Goal: Obtain resource: Obtain resource

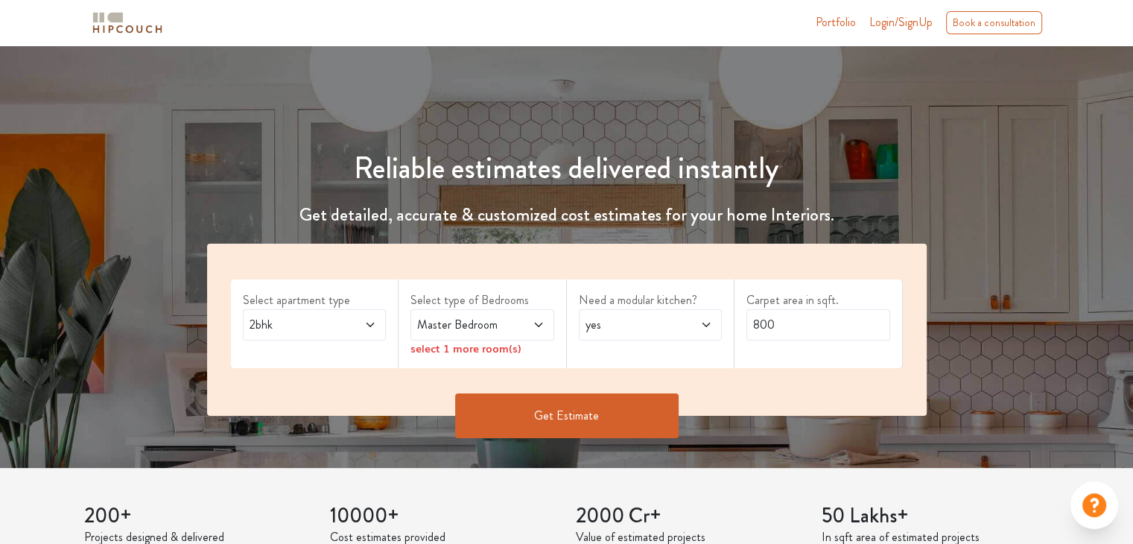
scroll to position [75, 0]
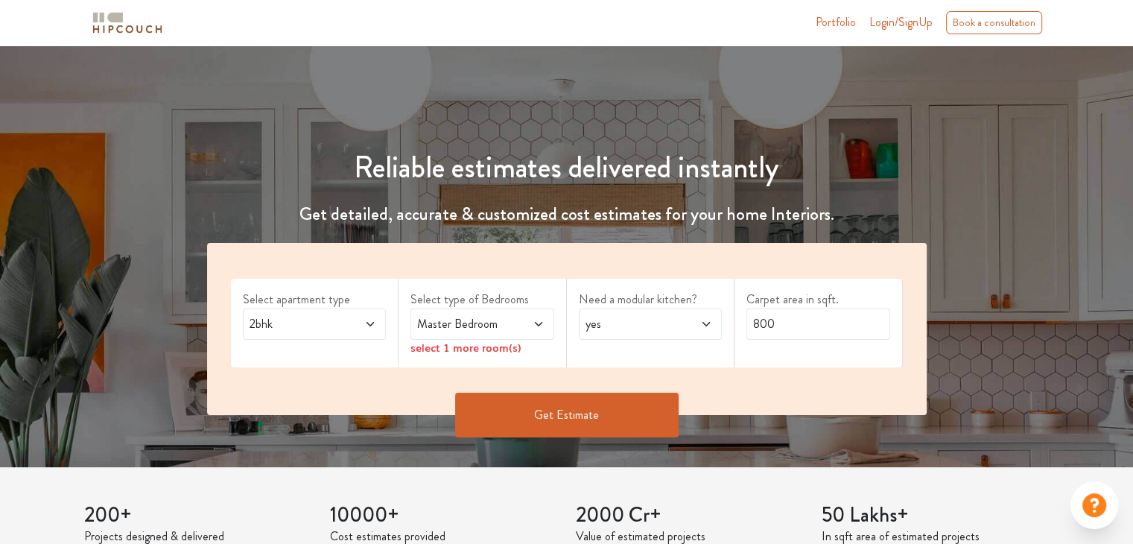
click at [356, 326] on span at bounding box center [360, 324] width 33 height 18
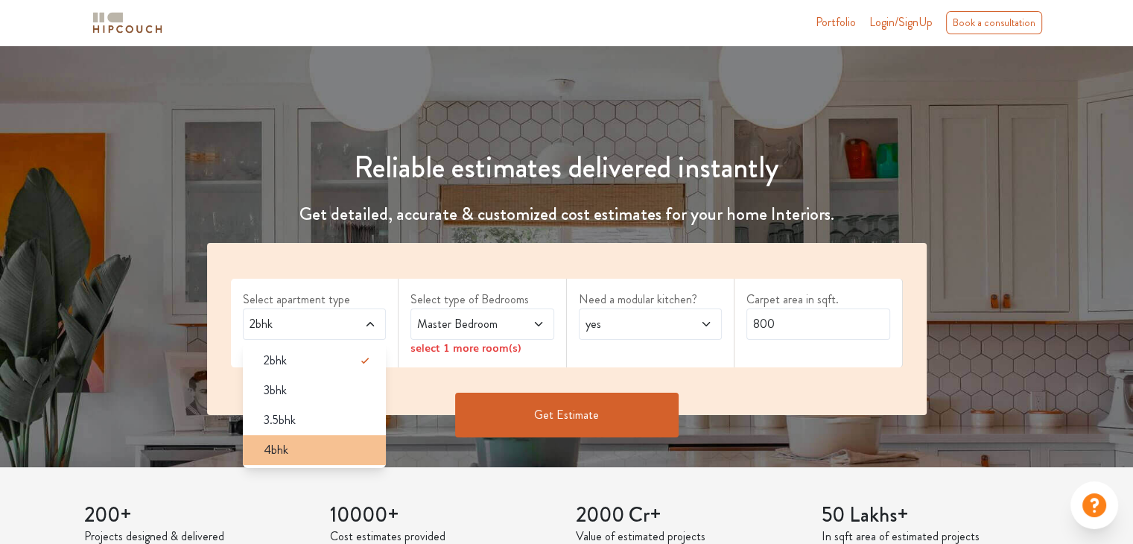
click at [300, 446] on div "4bhk" at bounding box center [319, 450] width 135 height 18
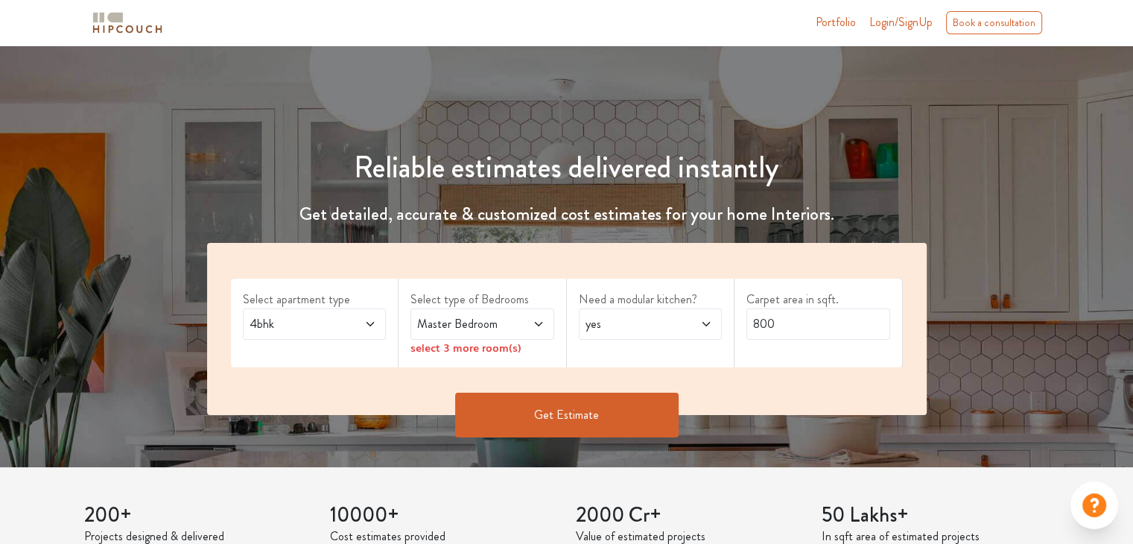
click at [504, 324] on span "Master Bedroom" at bounding box center [463, 324] width 98 height 18
click at [516, 326] on span at bounding box center [528, 324] width 33 height 18
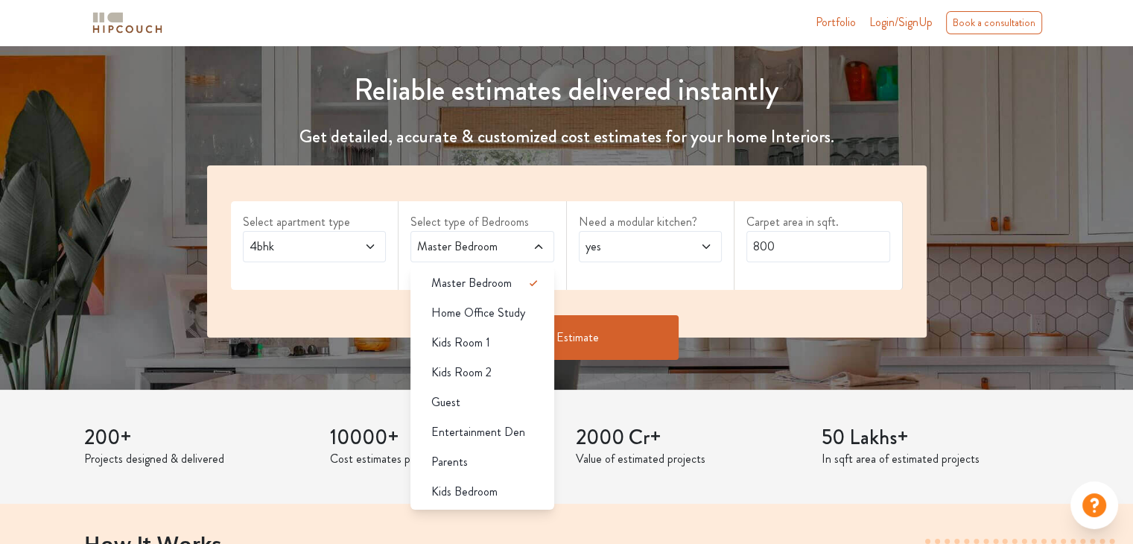
scroll to position [149, 0]
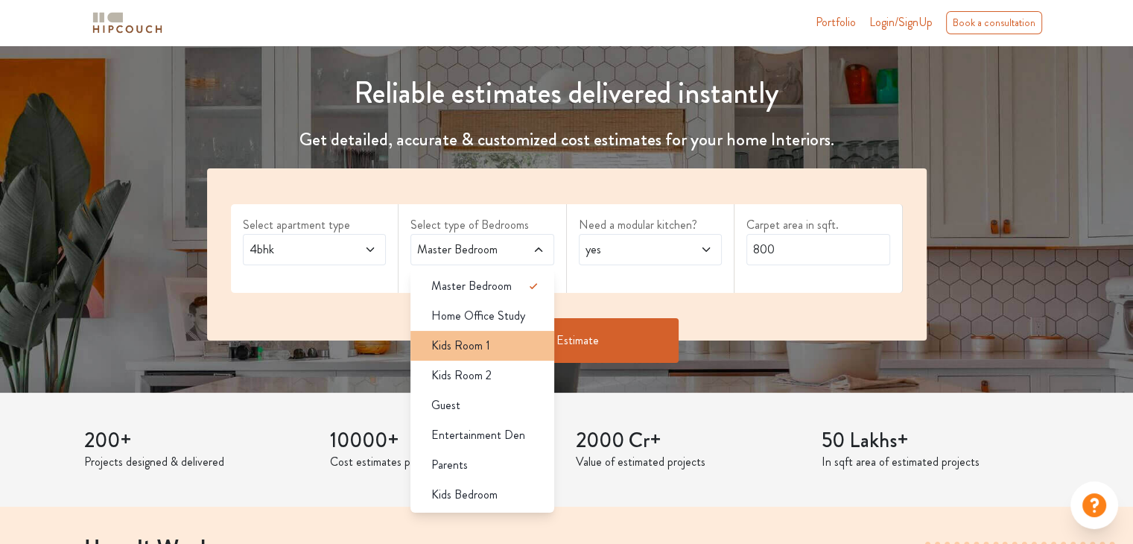
click at [495, 337] on div "Kids Room 1" at bounding box center [487, 346] width 135 height 18
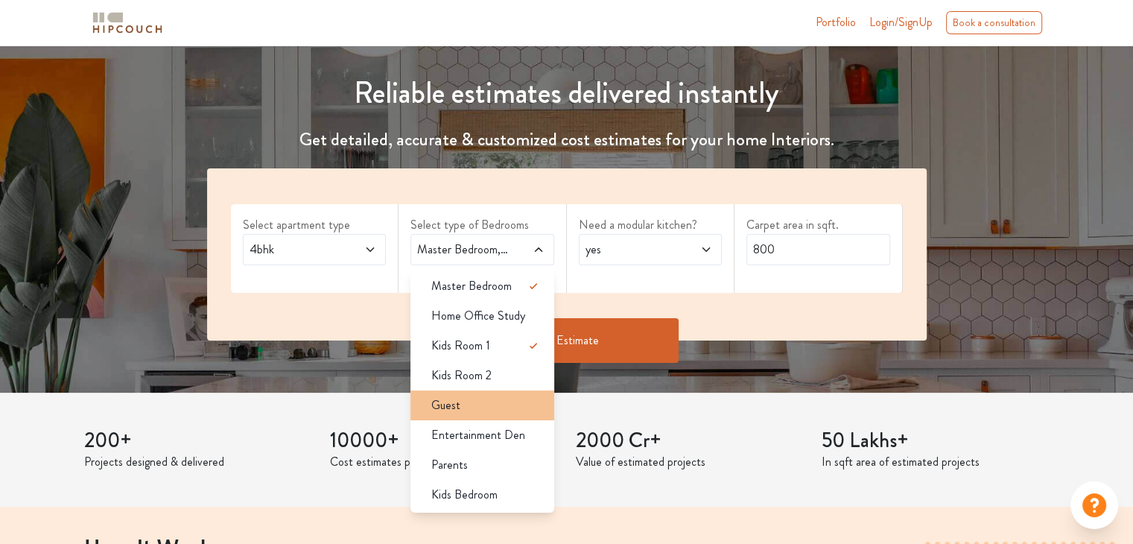
click at [483, 400] on div "Guest" at bounding box center [487, 405] width 135 height 18
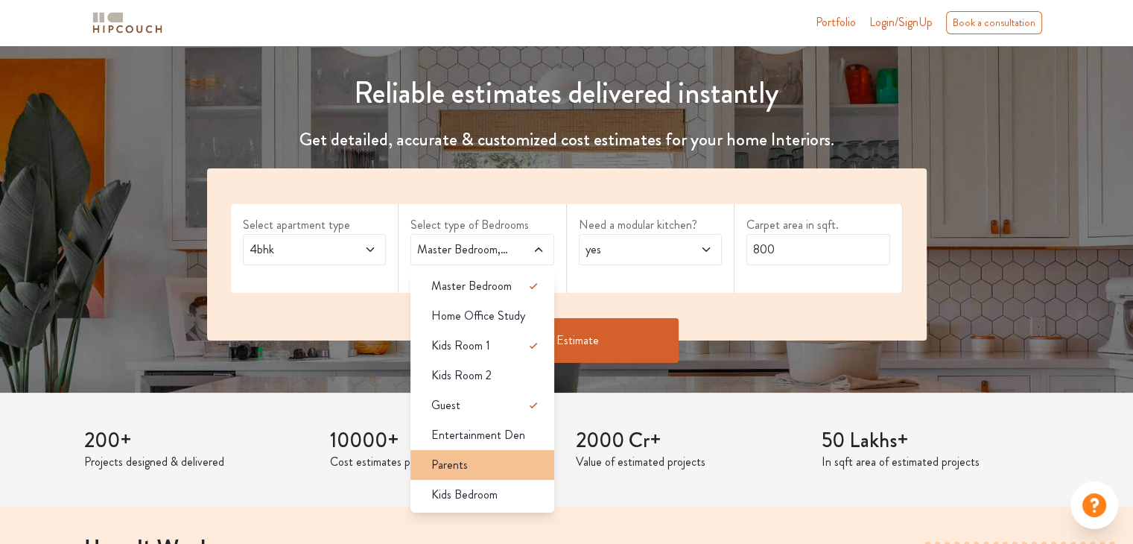
click at [468, 463] on div "Parents" at bounding box center [487, 465] width 135 height 18
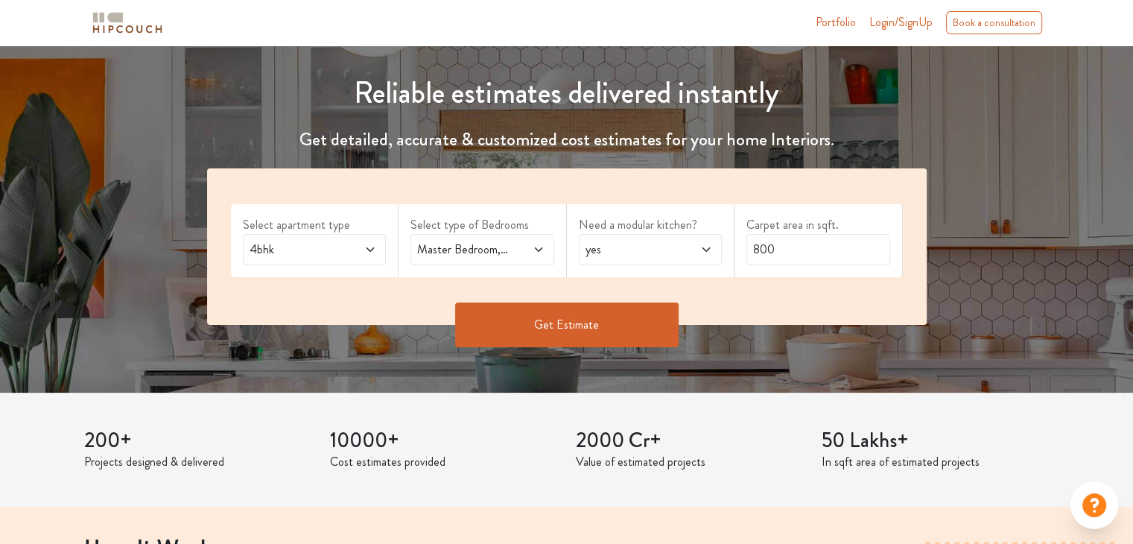
click at [531, 247] on span at bounding box center [528, 250] width 33 height 18
click at [692, 249] on span at bounding box center [696, 250] width 33 height 18
click at [692, 248] on span at bounding box center [696, 250] width 33 height 18
drag, startPoint x: 788, startPoint y: 248, endPoint x: 697, endPoint y: 251, distance: 90.2
click at [697, 251] on div "Select apartment type 4bhk Select type of Bedrooms Master Bedroom,Kids Room 1,G…" at bounding box center [567, 246] width 720 height 156
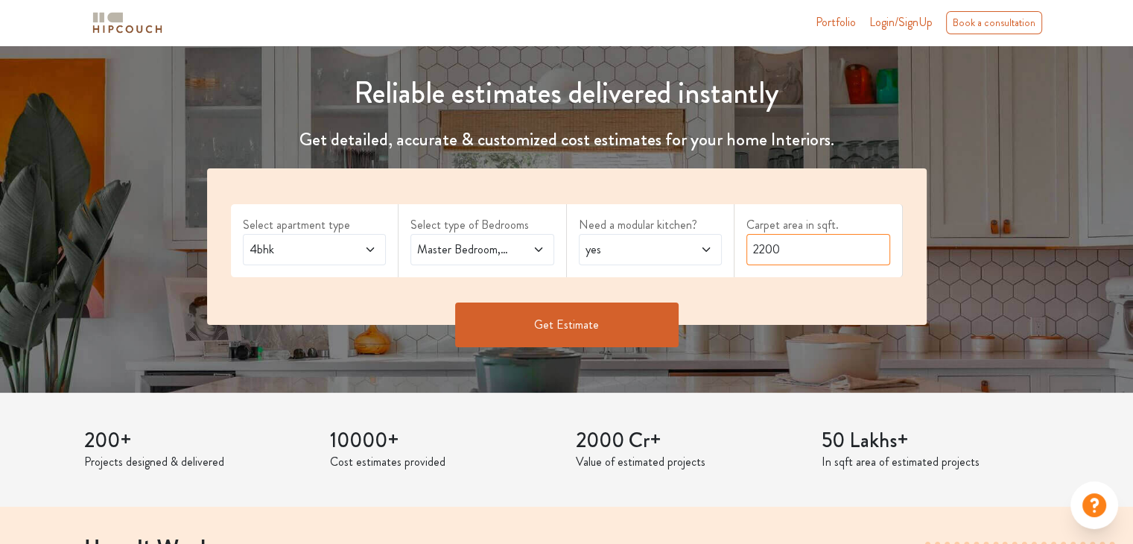
type input "2200"
click at [607, 323] on button "Get Estimate" at bounding box center [567, 325] width 224 height 45
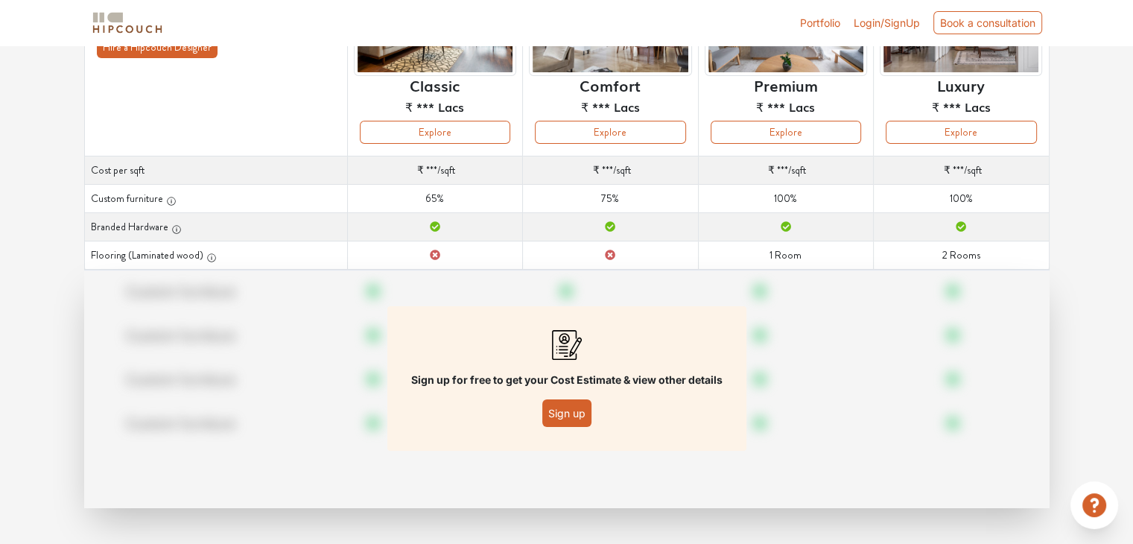
click at [565, 411] on button "Sign up" at bounding box center [566, 413] width 49 height 28
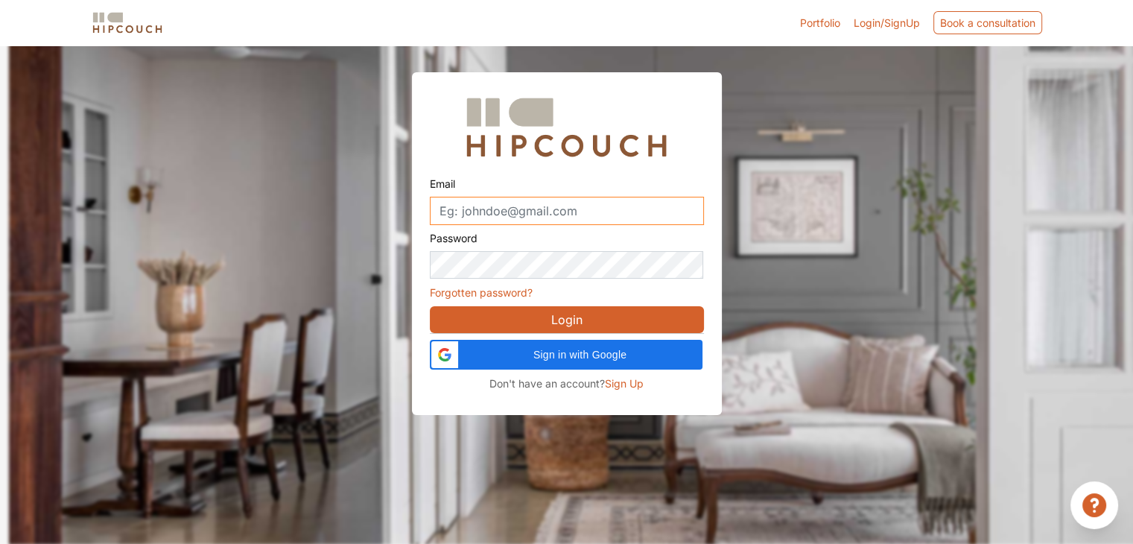
click at [516, 209] on input "Email" at bounding box center [567, 211] width 274 height 28
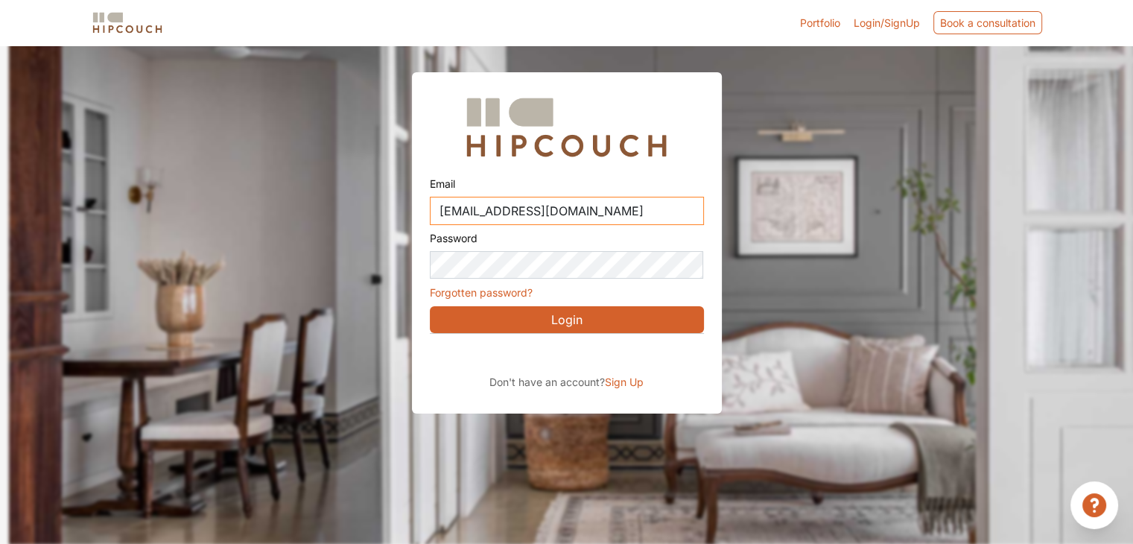
type input "rishabhrajeshsingh.1@gmail.com"
click at [545, 322] on button "Login" at bounding box center [567, 319] width 274 height 27
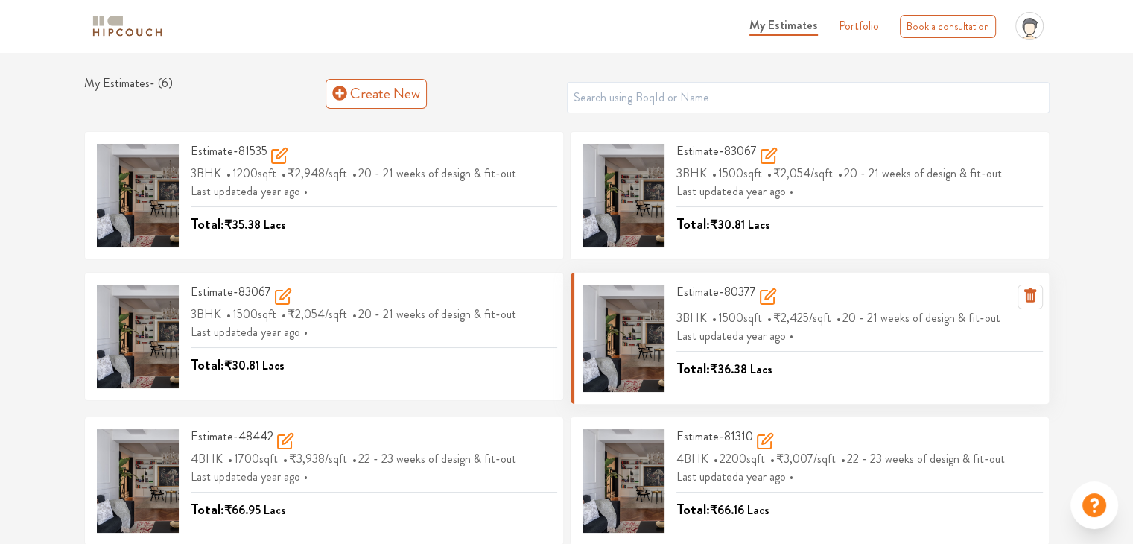
scroll to position [12, 0]
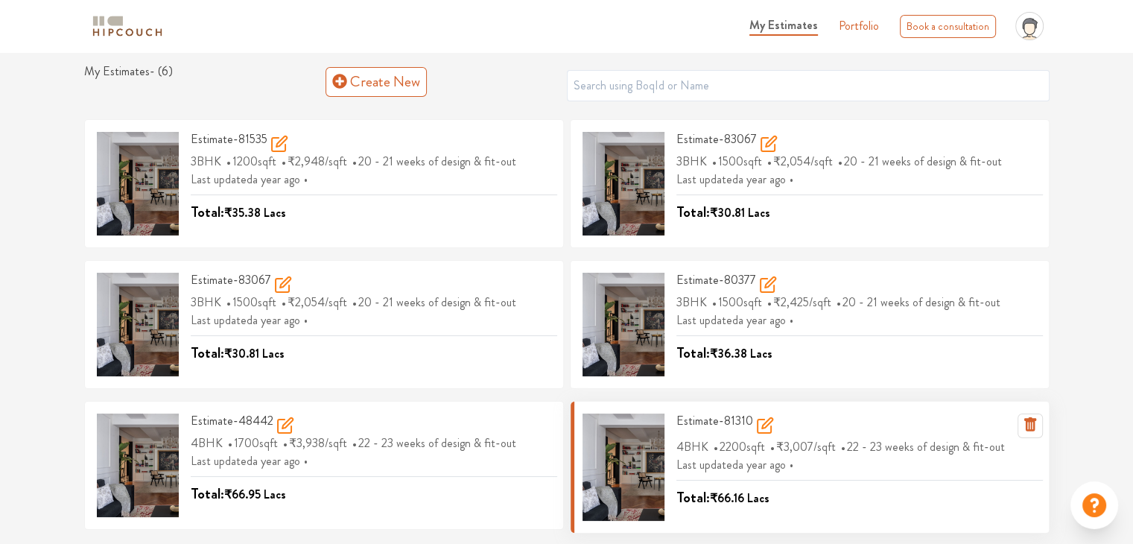
click at [765, 424] on icon at bounding box center [767, 423] width 10 height 10
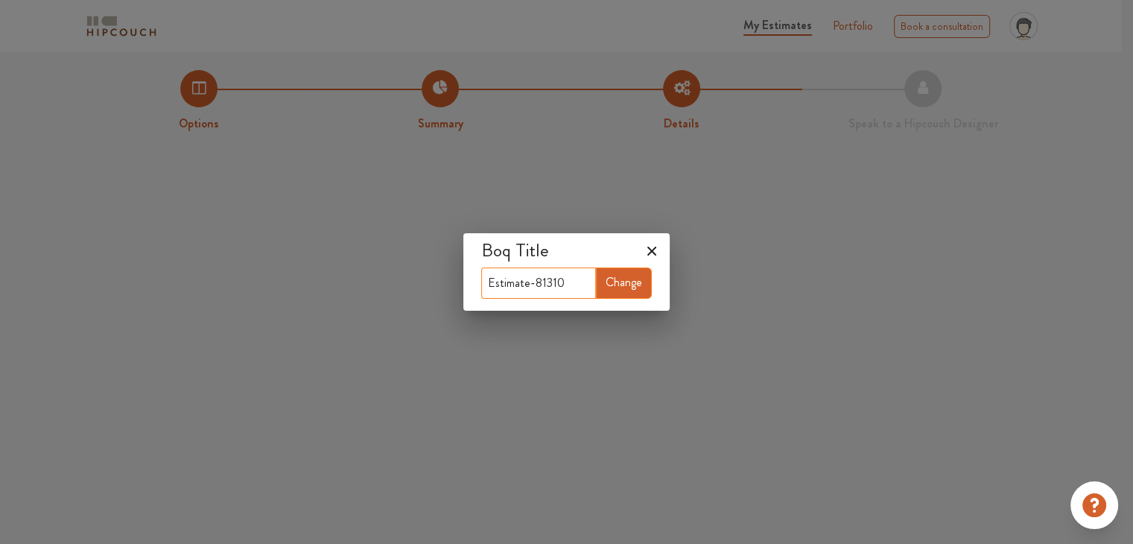
click at [566, 282] on input "Estimate-81310" at bounding box center [538, 283] width 115 height 31
drag, startPoint x: 566, startPoint y: 282, endPoint x: 583, endPoint y: 284, distance: 17.3
click at [583, 284] on input "Estimate-81310" at bounding box center [538, 283] width 115 height 31
click at [627, 289] on button "Change" at bounding box center [624, 283] width 56 height 31
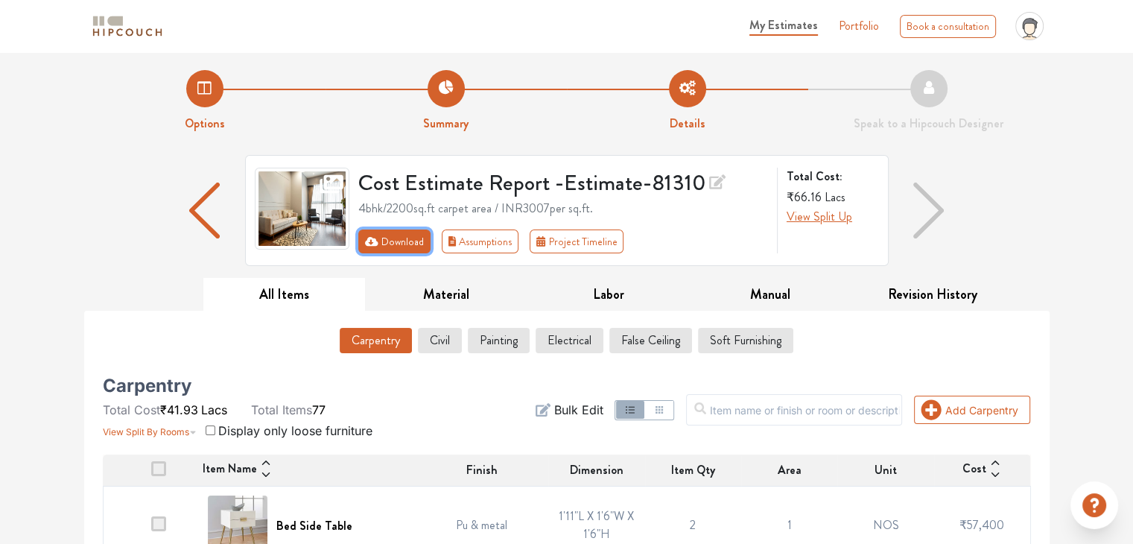
click at [403, 244] on button "Download" at bounding box center [394, 242] width 72 height 24
click at [367, 238] on icon "First group" at bounding box center [371, 241] width 13 height 9
click at [443, 341] on button "Civil" at bounding box center [440, 340] width 42 height 25
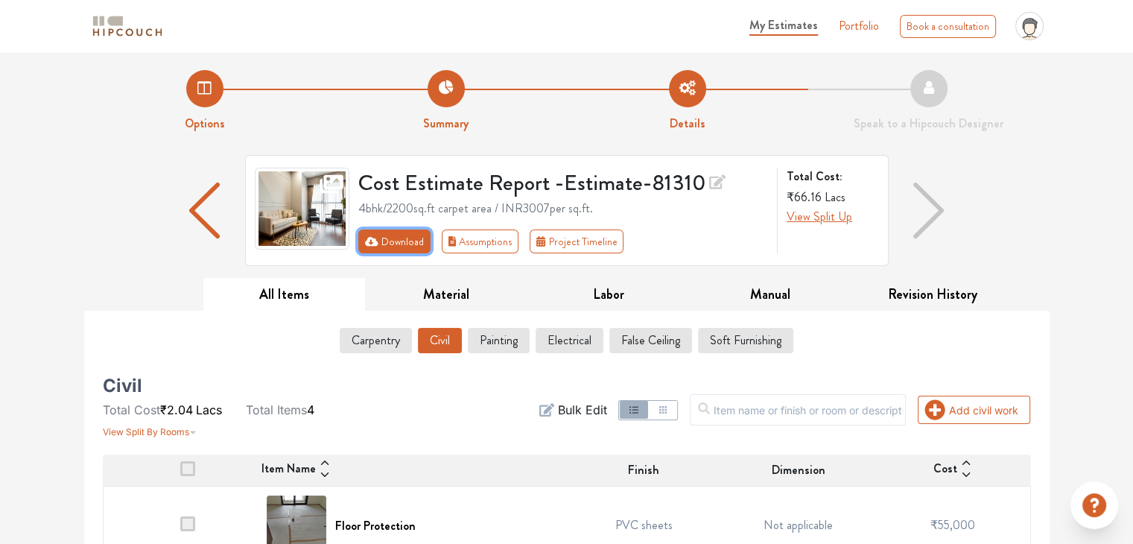
click at [370, 245] on icon "First group" at bounding box center [371, 241] width 13 height 9
click at [492, 239] on button "Assumptions" at bounding box center [480, 242] width 77 height 24
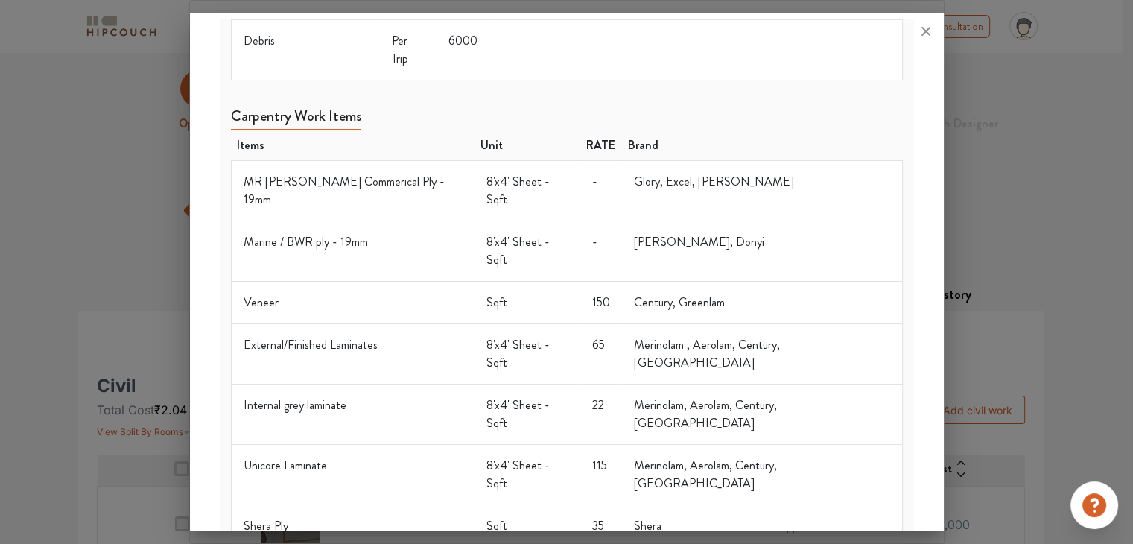
scroll to position [671, 0]
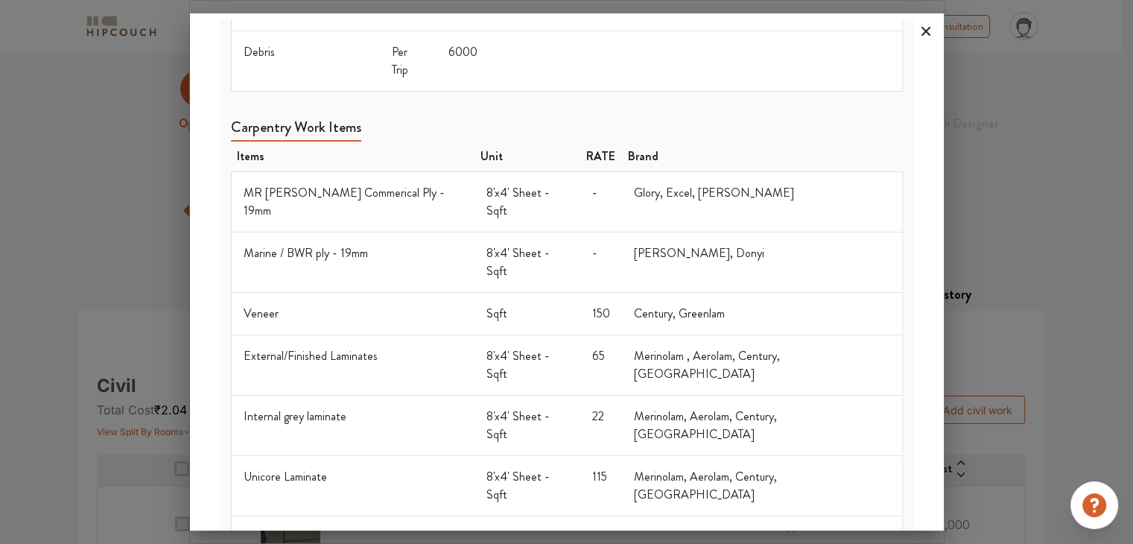
click at [926, 31] on icon at bounding box center [926, 31] width 9 height 9
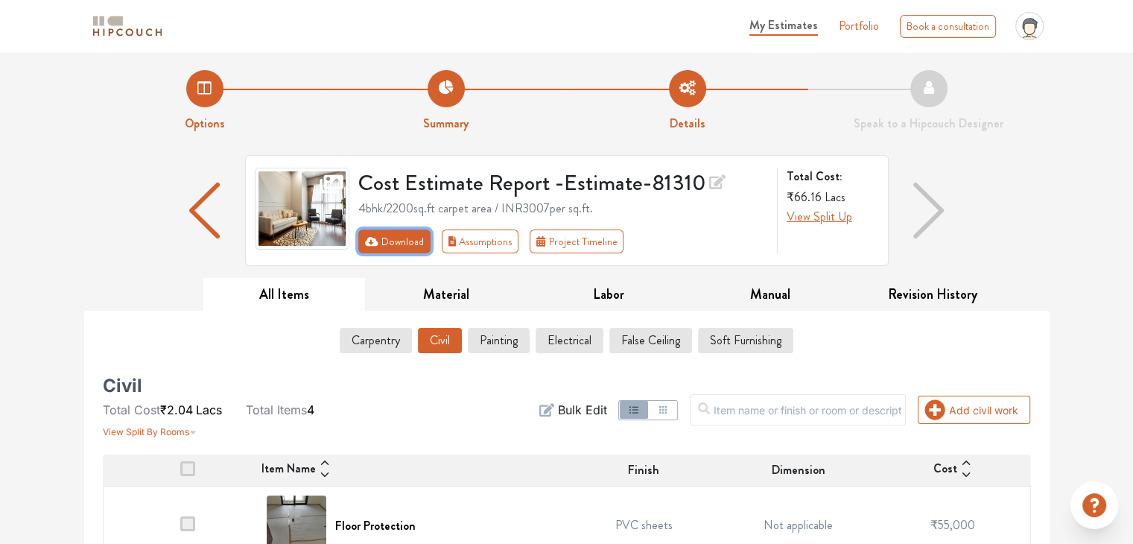
click at [396, 241] on button "Download" at bounding box center [394, 242] width 72 height 24
click at [370, 241] on icon "First group" at bounding box center [371, 241] width 13 height 10
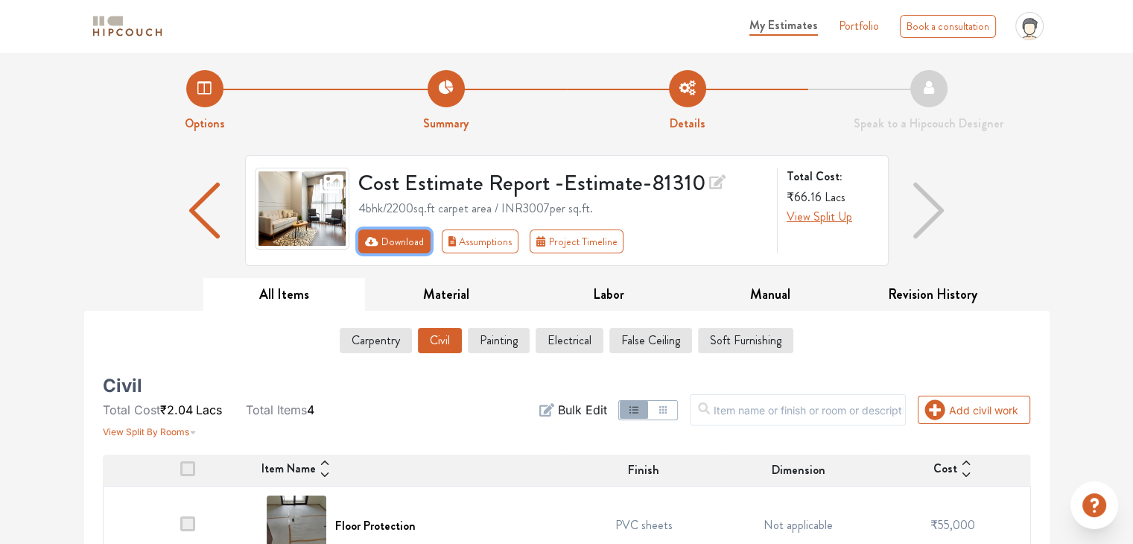
click at [370, 241] on icon "First group" at bounding box center [371, 241] width 13 height 10
click at [499, 341] on button "Painting" at bounding box center [499, 340] width 60 height 25
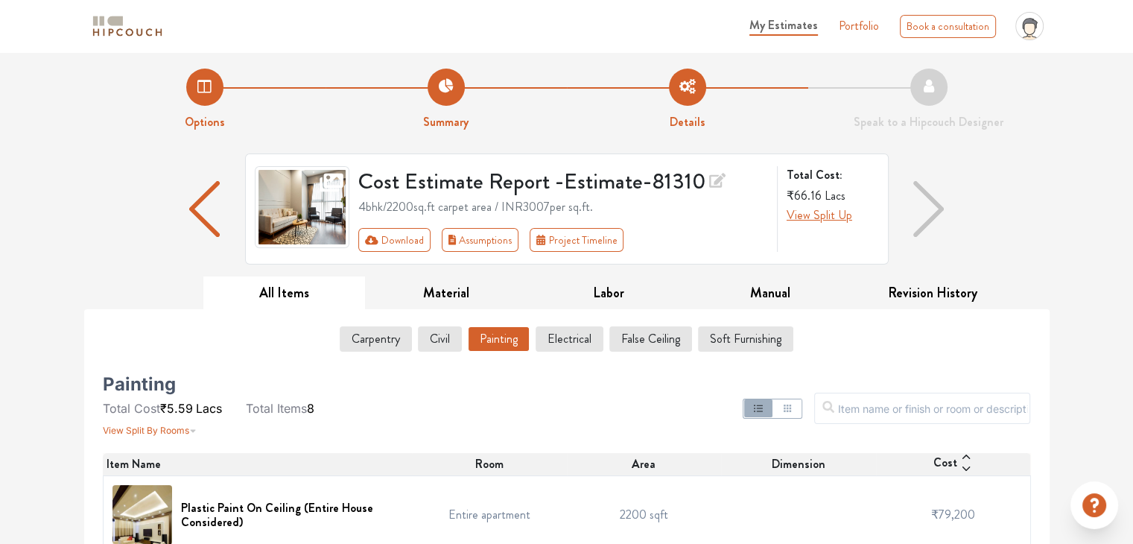
scroll to position [0, 0]
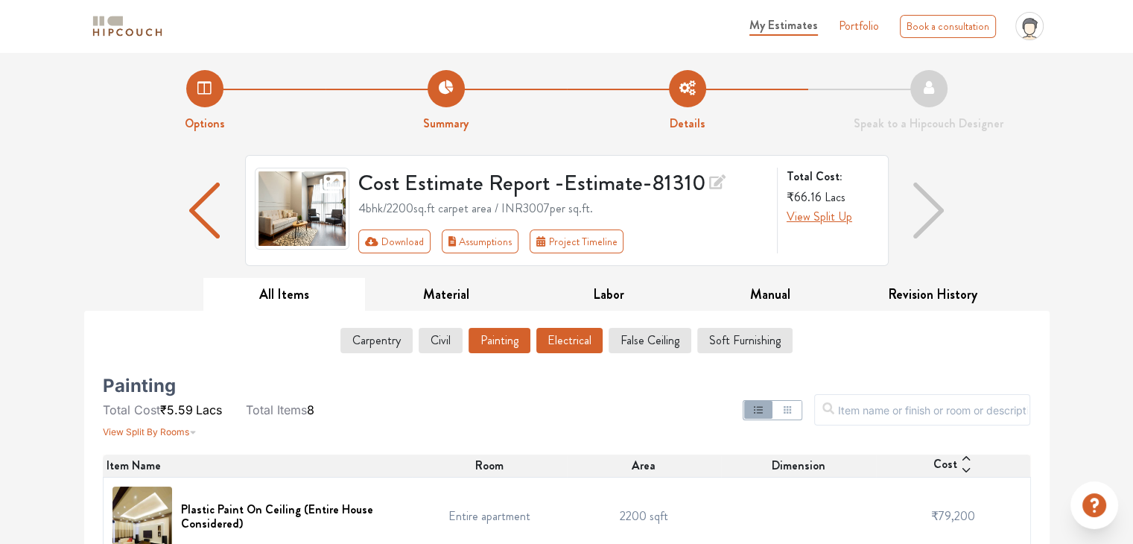
click at [578, 344] on button "Electrical" at bounding box center [570, 340] width 66 height 25
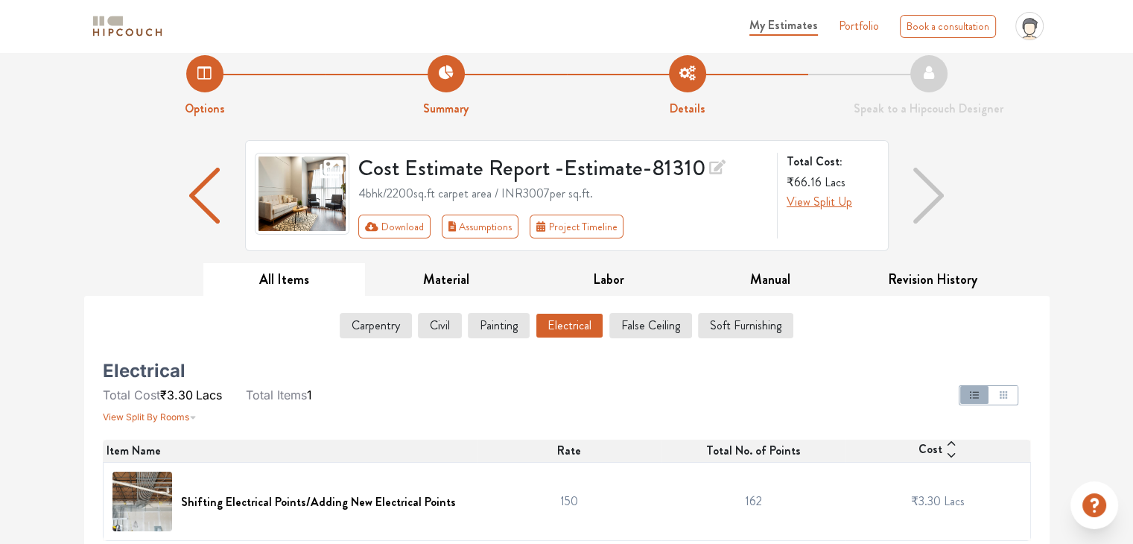
scroll to position [22, 0]
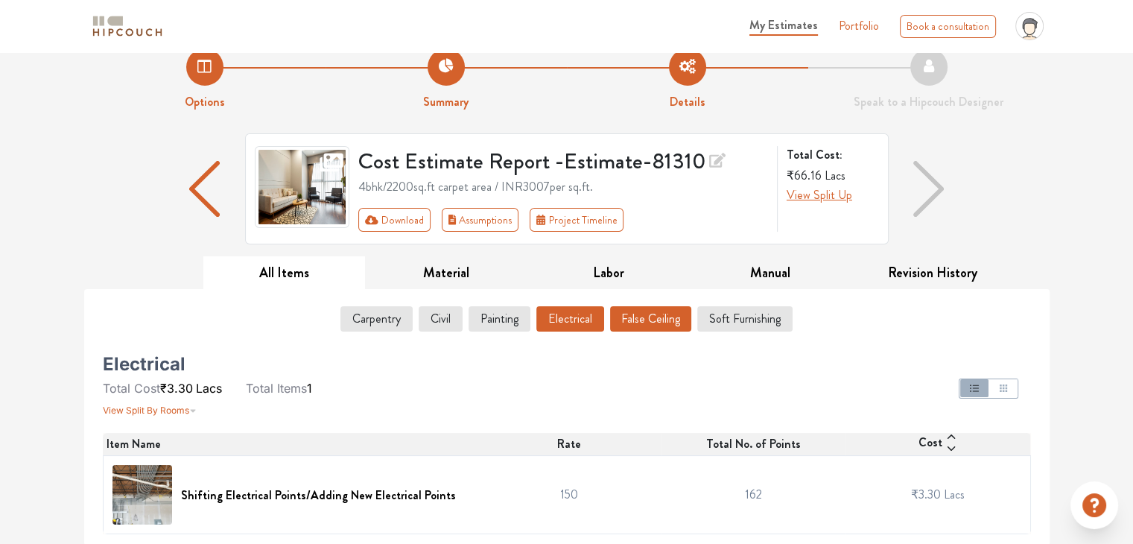
click at [647, 314] on button "False Ceiling" at bounding box center [650, 318] width 81 height 25
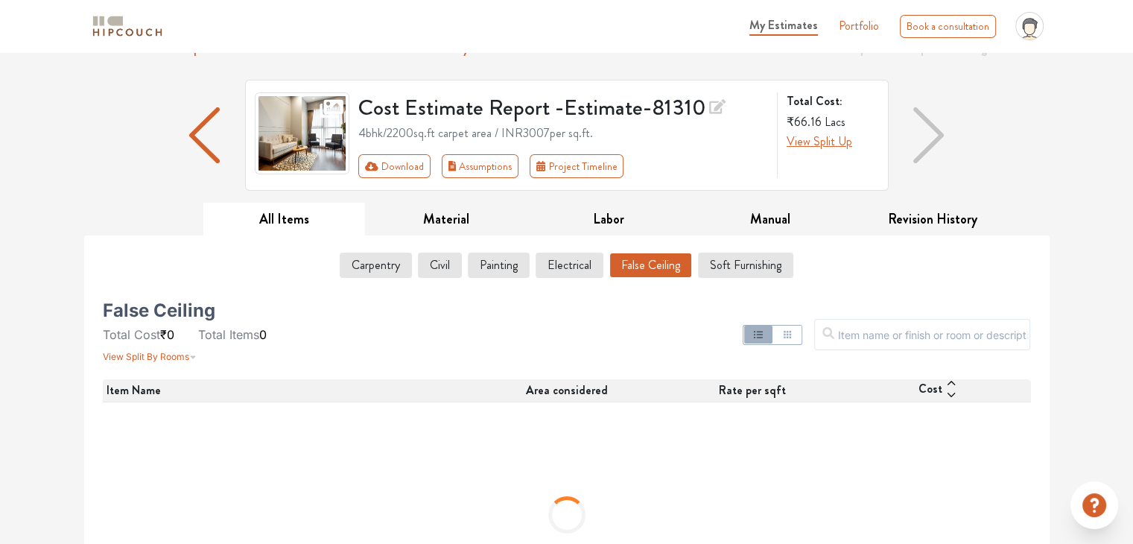
scroll to position [169, 0]
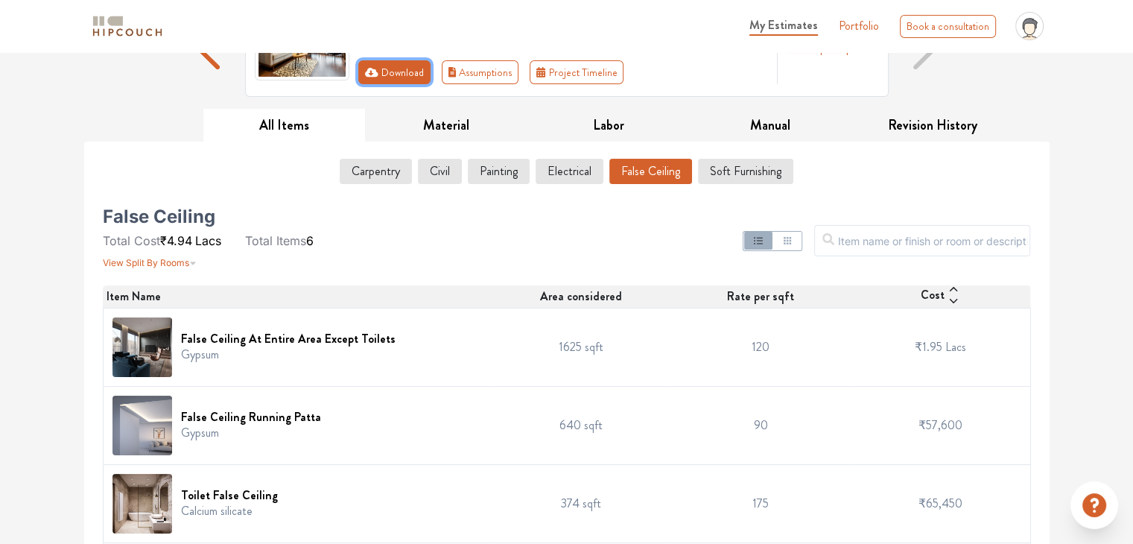
click at [385, 74] on button "Download" at bounding box center [394, 72] width 72 height 24
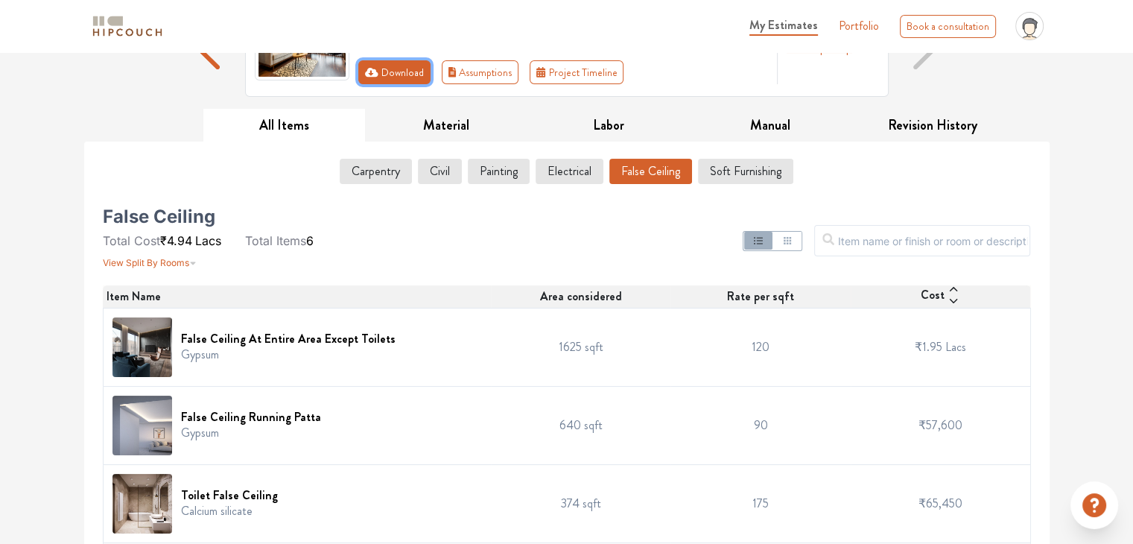
click at [385, 74] on button "Download" at bounding box center [394, 72] width 72 height 24
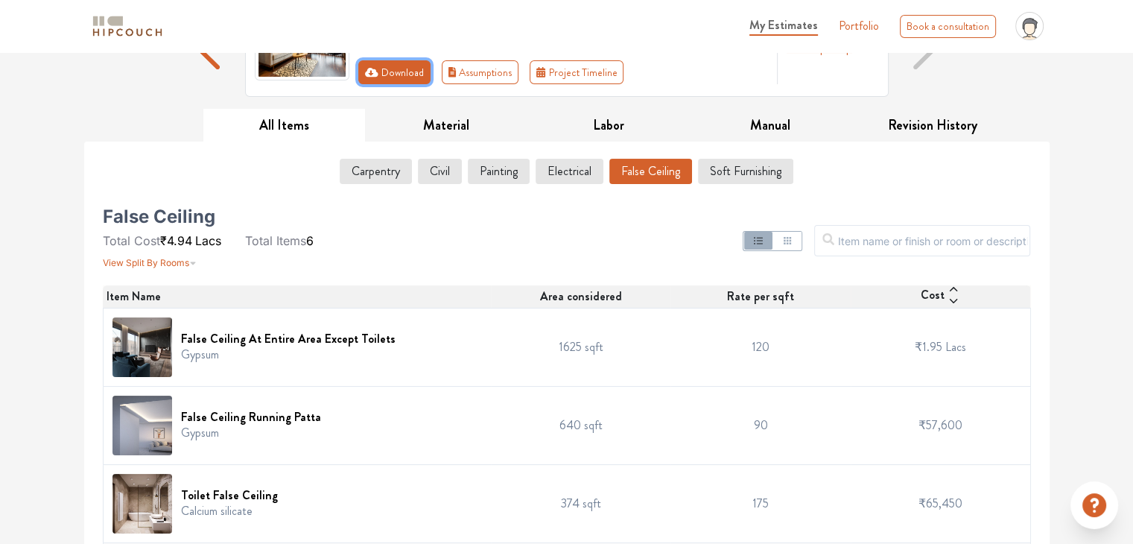
click at [370, 71] on icon "First group" at bounding box center [371, 72] width 13 height 10
click at [794, 235] on icon "button" at bounding box center [788, 241] width 12 height 12
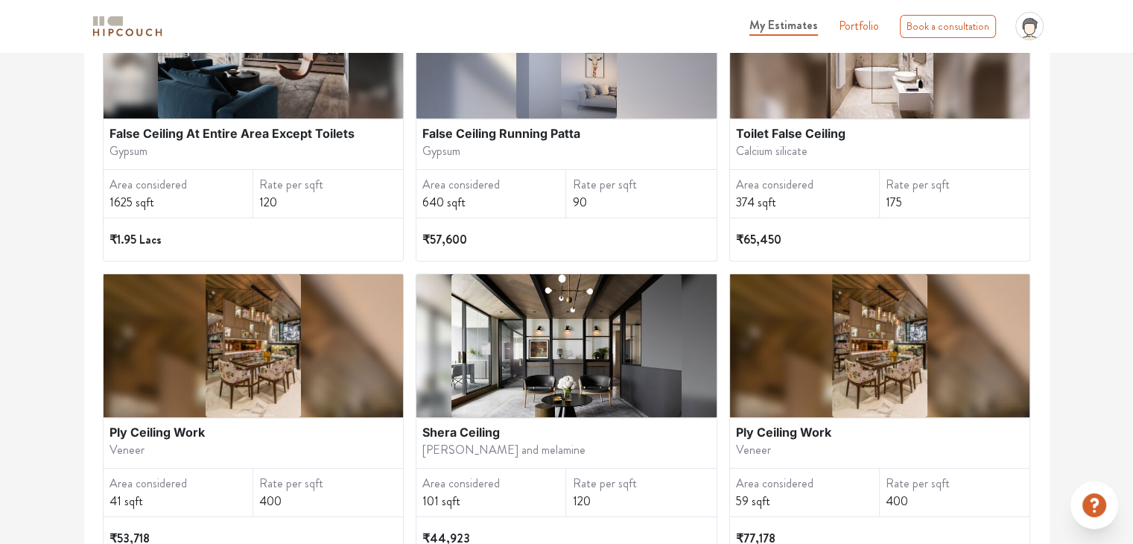
scroll to position [465, 0]
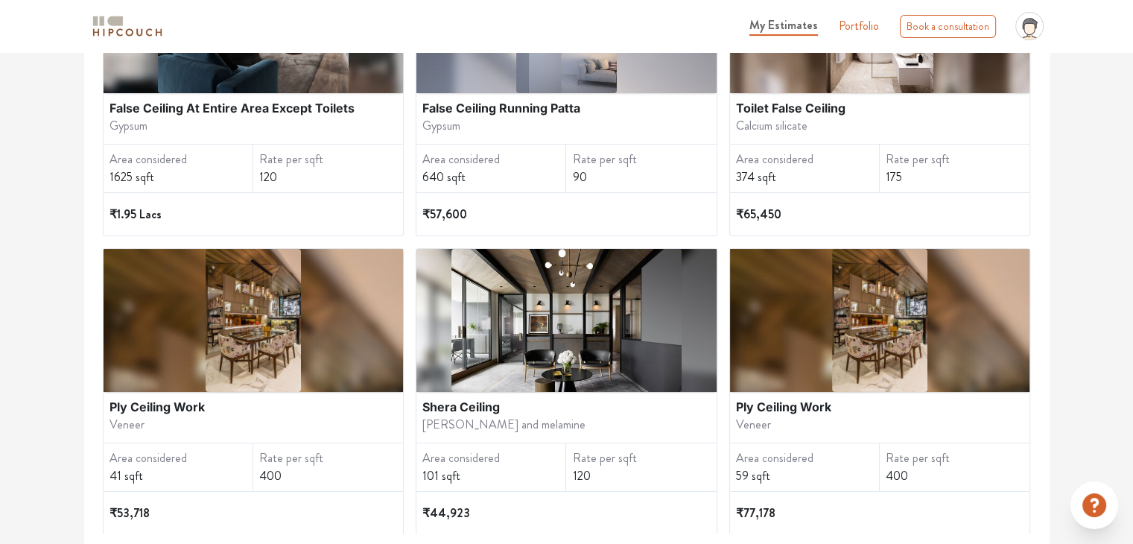
click at [893, 348] on img at bounding box center [879, 320] width 95 height 143
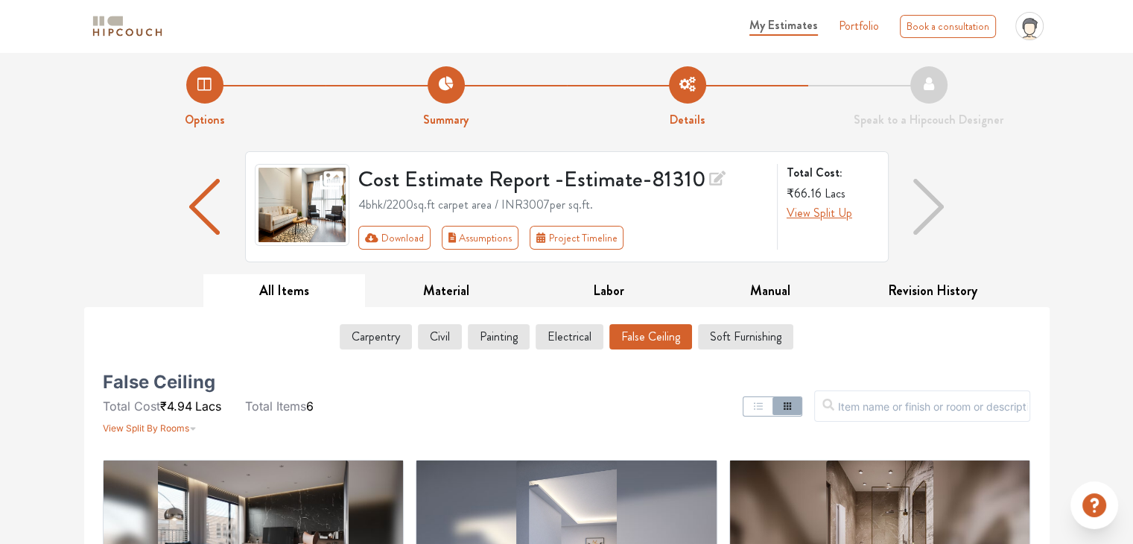
scroll to position [0, 0]
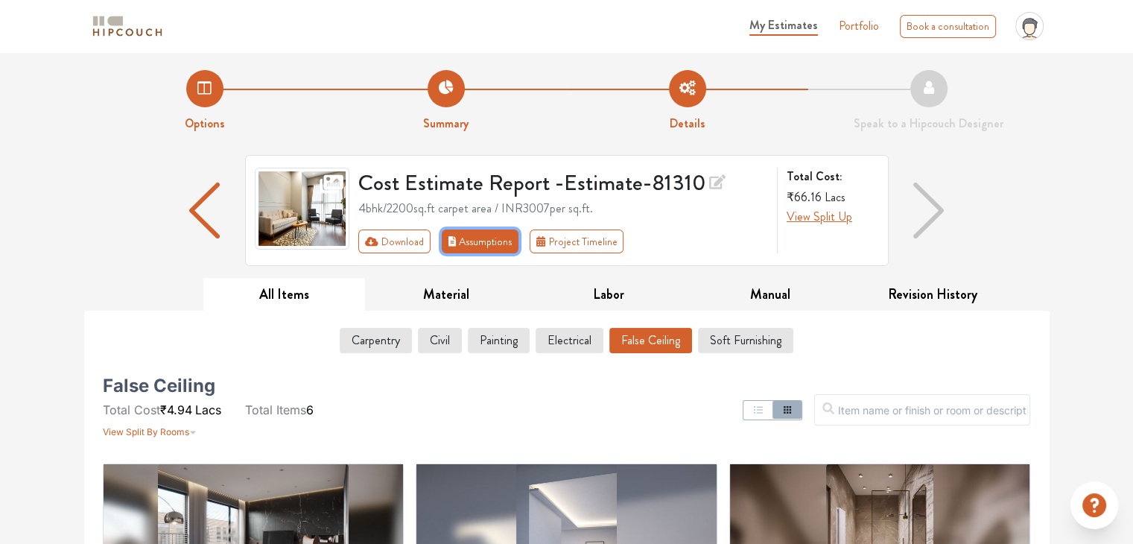
click at [471, 236] on button "Assumptions" at bounding box center [480, 242] width 77 height 24
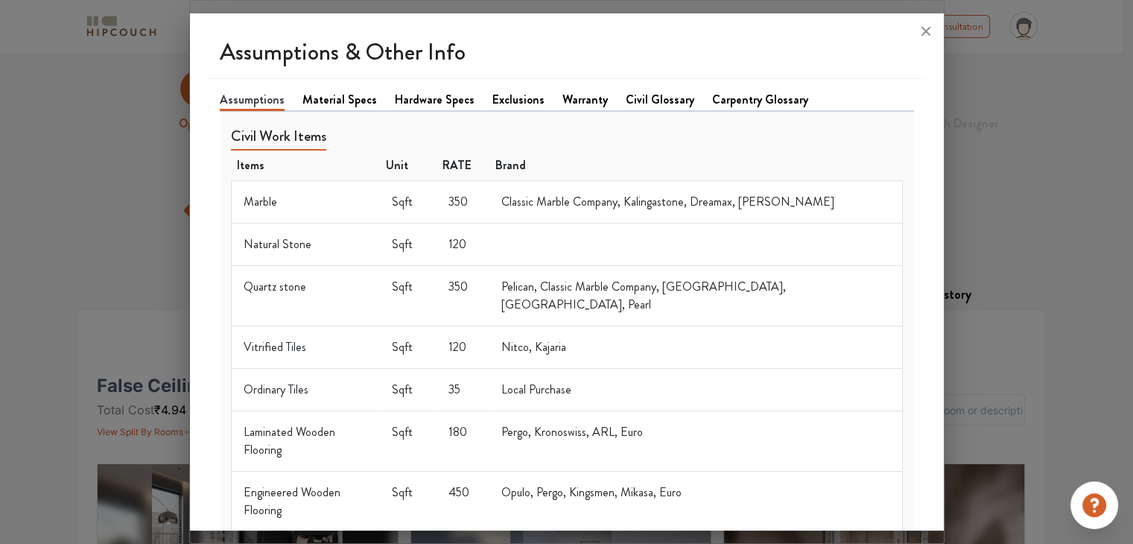
click at [627, 105] on link "Civil Glossary" at bounding box center [660, 100] width 69 height 18
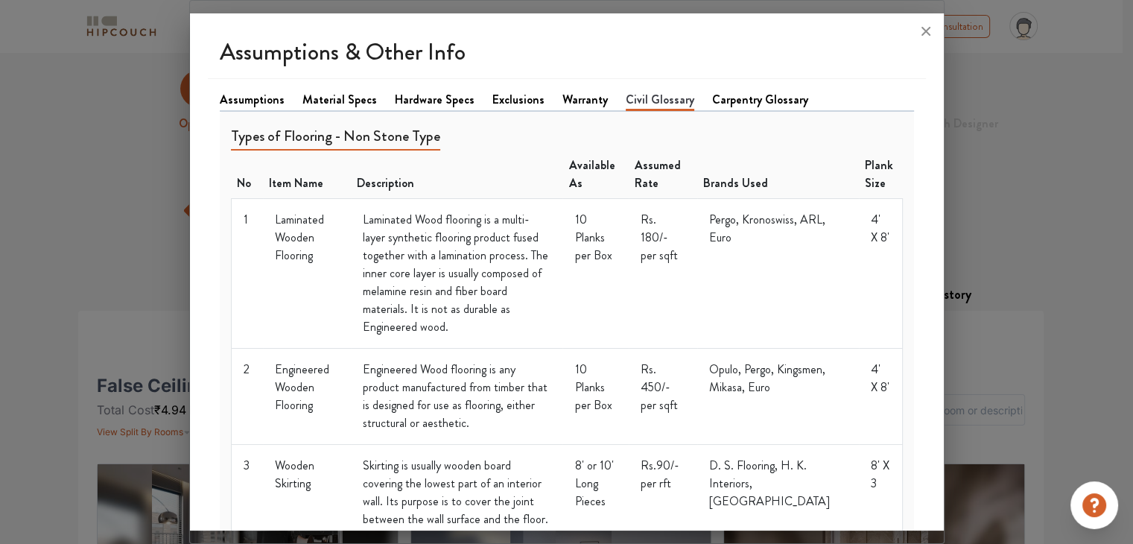
click at [493, 99] on link "Exclusions" at bounding box center [519, 100] width 52 height 18
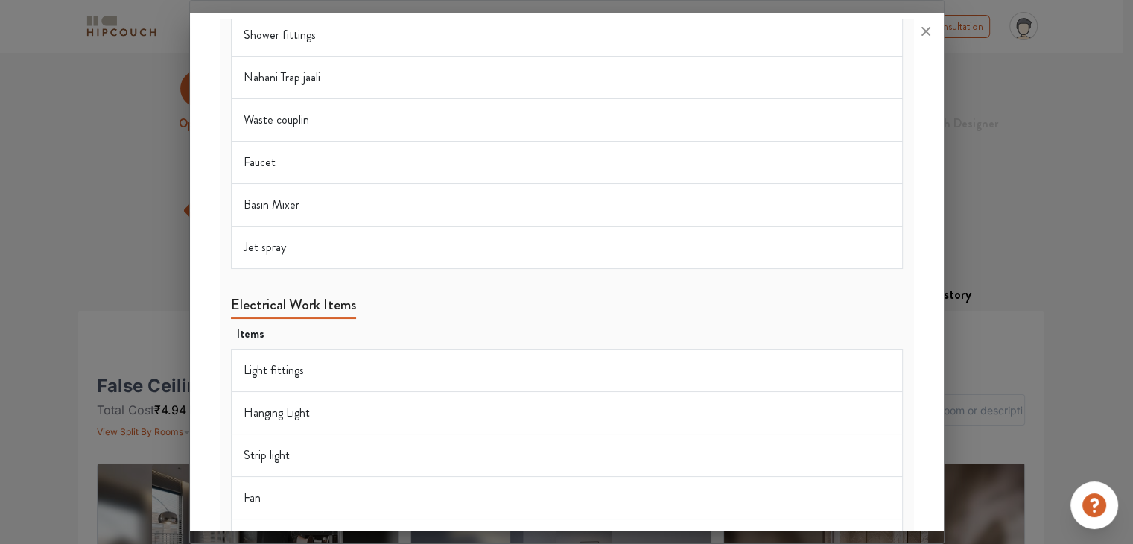
scroll to position [596, 0]
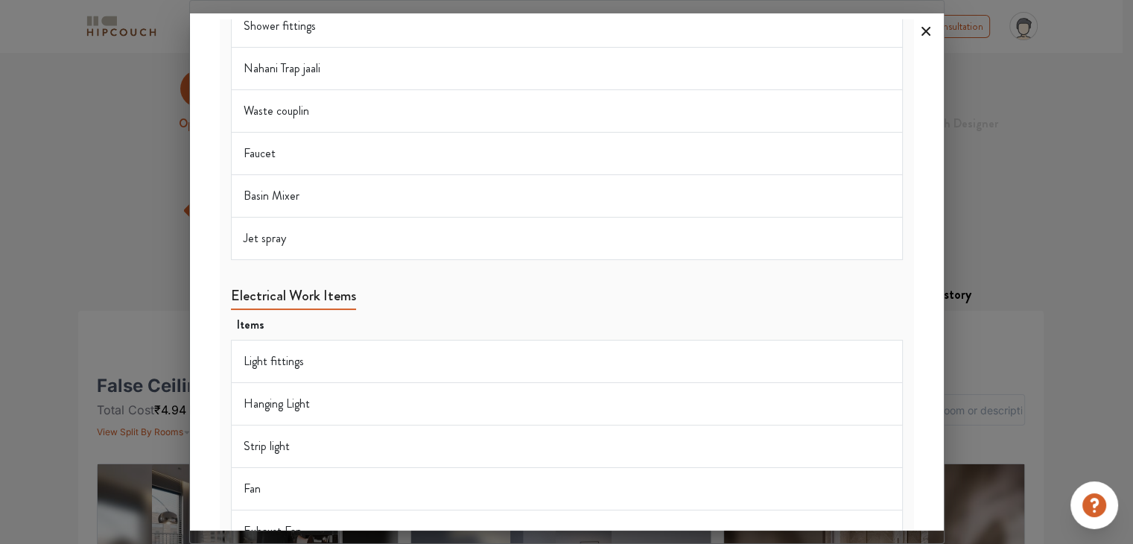
click at [926, 36] on icon at bounding box center [926, 31] width 24 height 24
